Goal: Book appointment/travel/reservation

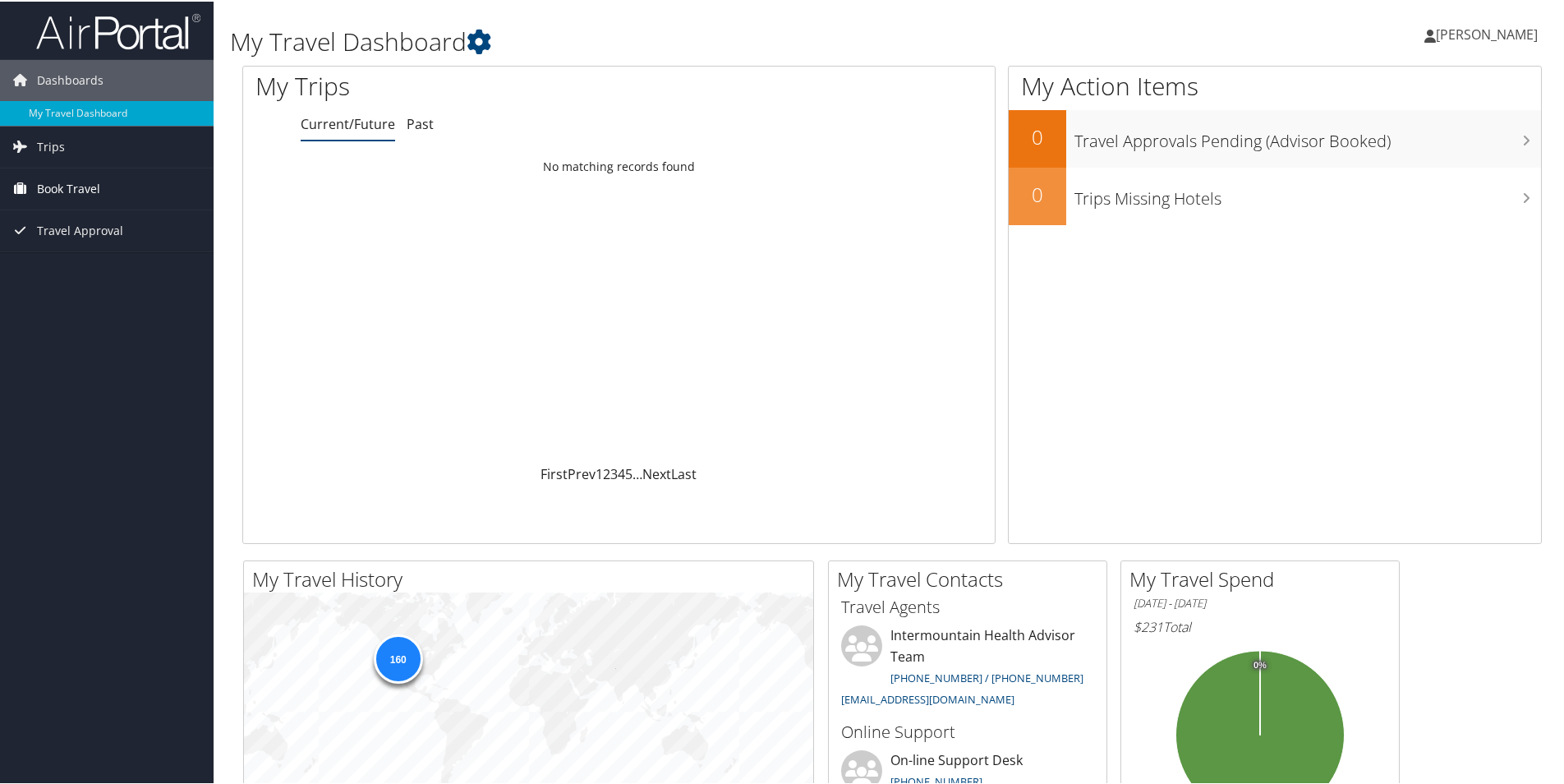
click at [55, 182] on span "Book Travel" at bounding box center [69, 187] width 64 height 41
click at [104, 268] on link "Book/Manage Online Trips" at bounding box center [106, 269] width 214 height 25
drag, startPoint x: 73, startPoint y: 181, endPoint x: 82, endPoint y: 179, distance: 9.2
click at [73, 181] on span "Book Travel" at bounding box center [69, 187] width 64 height 41
drag, startPoint x: 65, startPoint y: 186, endPoint x: 83, endPoint y: 181, distance: 18.7
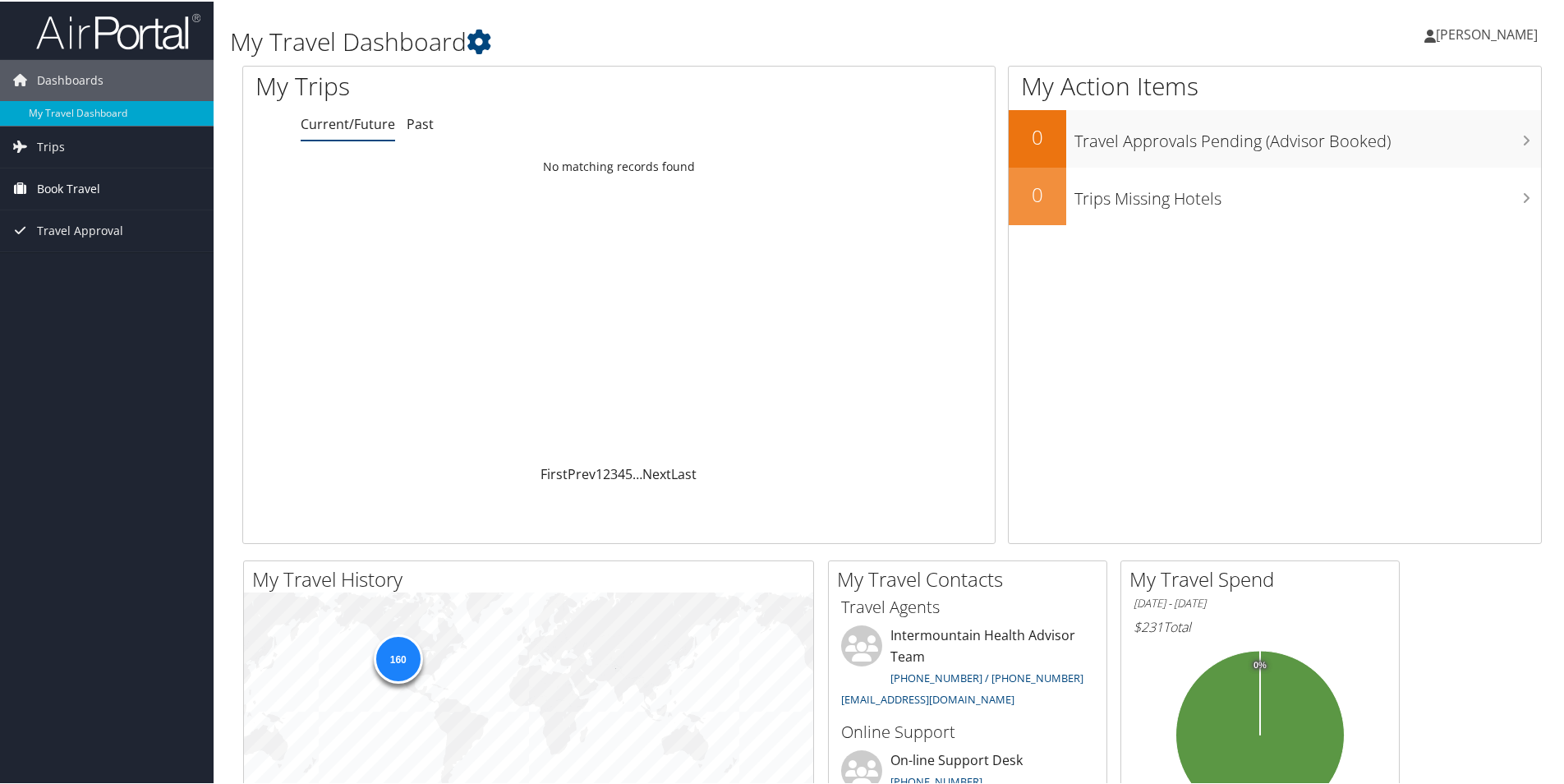
click at [65, 187] on span "Book Travel" at bounding box center [69, 187] width 64 height 41
click at [90, 270] on link "Book/Manage Online Trips" at bounding box center [106, 269] width 214 height 25
click at [86, 271] on link "Book/Manage Online Trips" at bounding box center [106, 269] width 214 height 25
click at [1456, 32] on span "[PERSON_NAME]" at bounding box center [1487, 33] width 102 height 18
click at [1384, 263] on link "Sign Out" at bounding box center [1443, 267] width 184 height 28
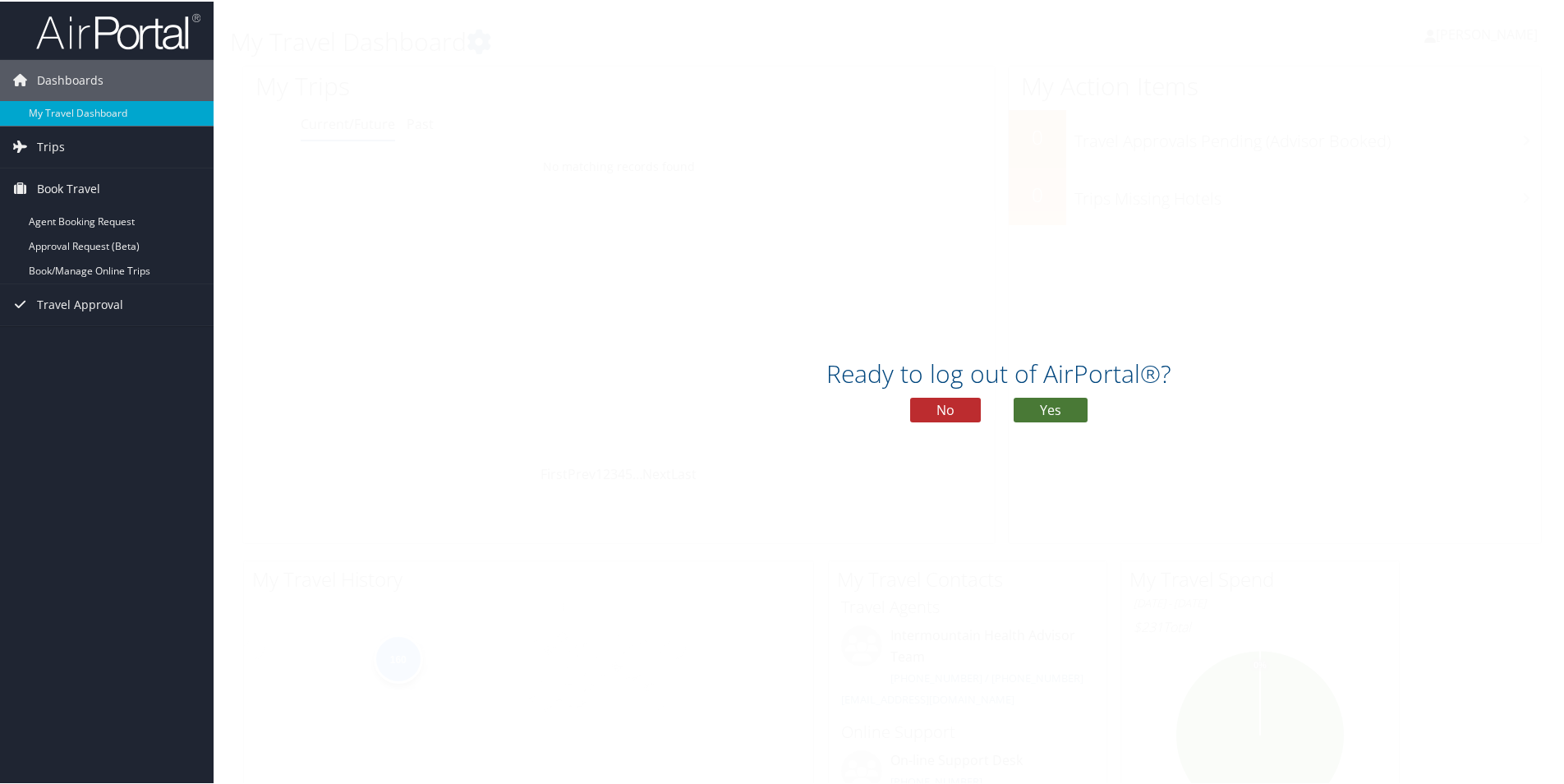
click at [1063, 408] on button "Yes" at bounding box center [1051, 408] width 74 height 25
